Goal: Task Accomplishment & Management: Use online tool/utility

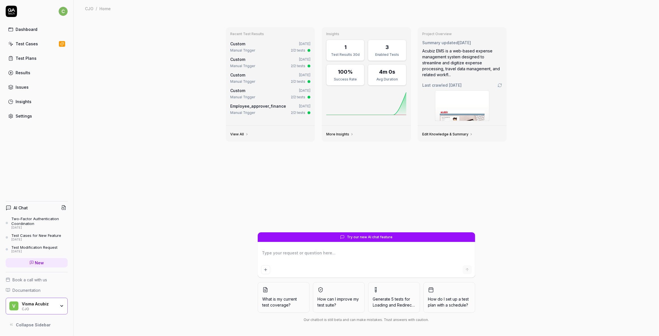
click at [21, 44] on div "Test Cases" at bounding box center [27, 44] width 22 height 6
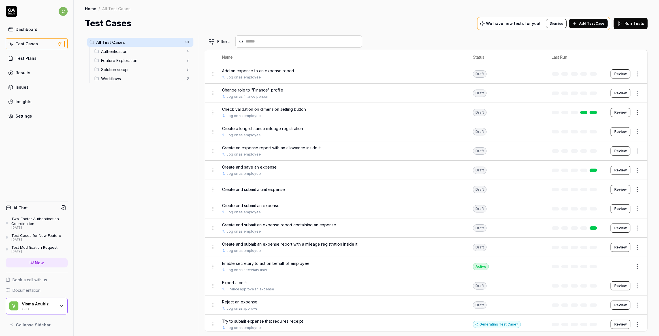
click at [247, 148] on span "Create an expense report with an allowance inside it" at bounding box center [271, 148] width 99 height 6
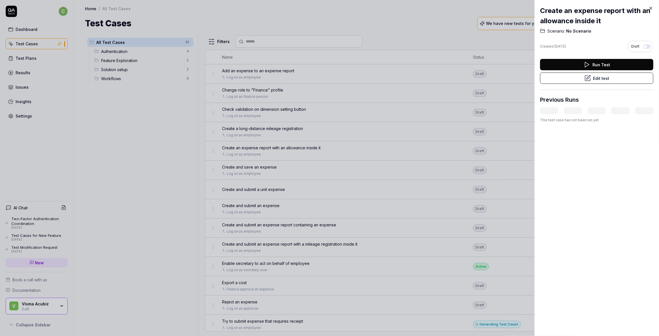
click at [604, 79] on button "Edit test" at bounding box center [596, 78] width 113 height 11
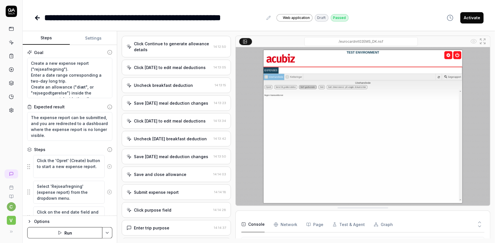
scroll to position [113, 0]
type textarea "*"
